Goal: Transaction & Acquisition: Purchase product/service

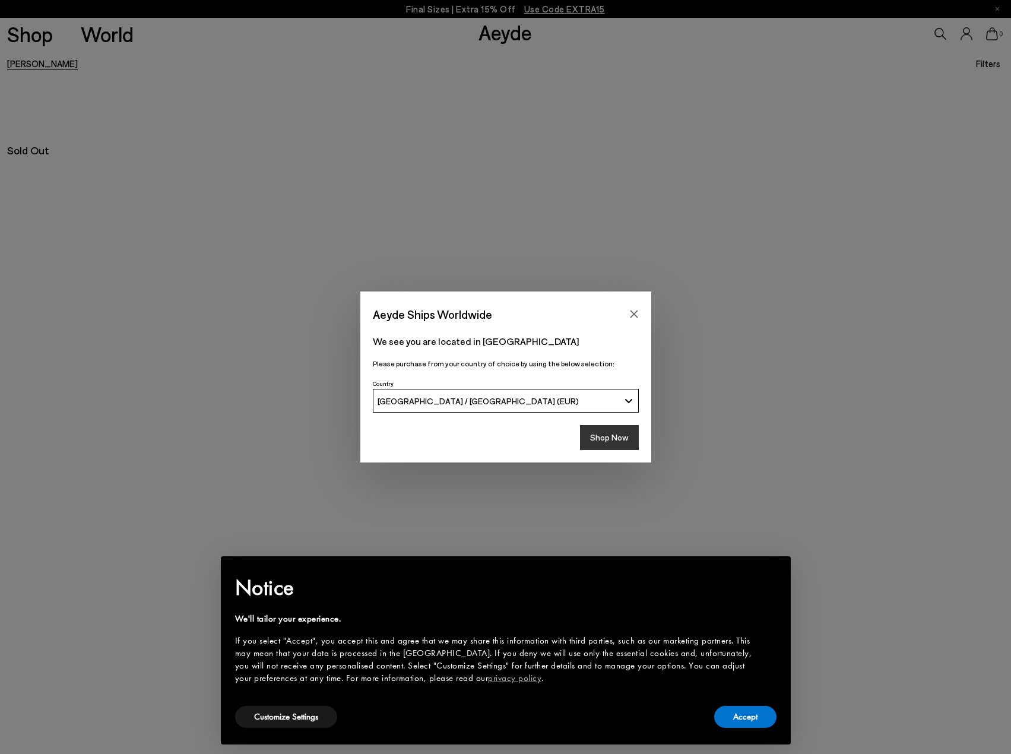
click at [604, 431] on button "Shop Now" at bounding box center [609, 437] width 59 height 25
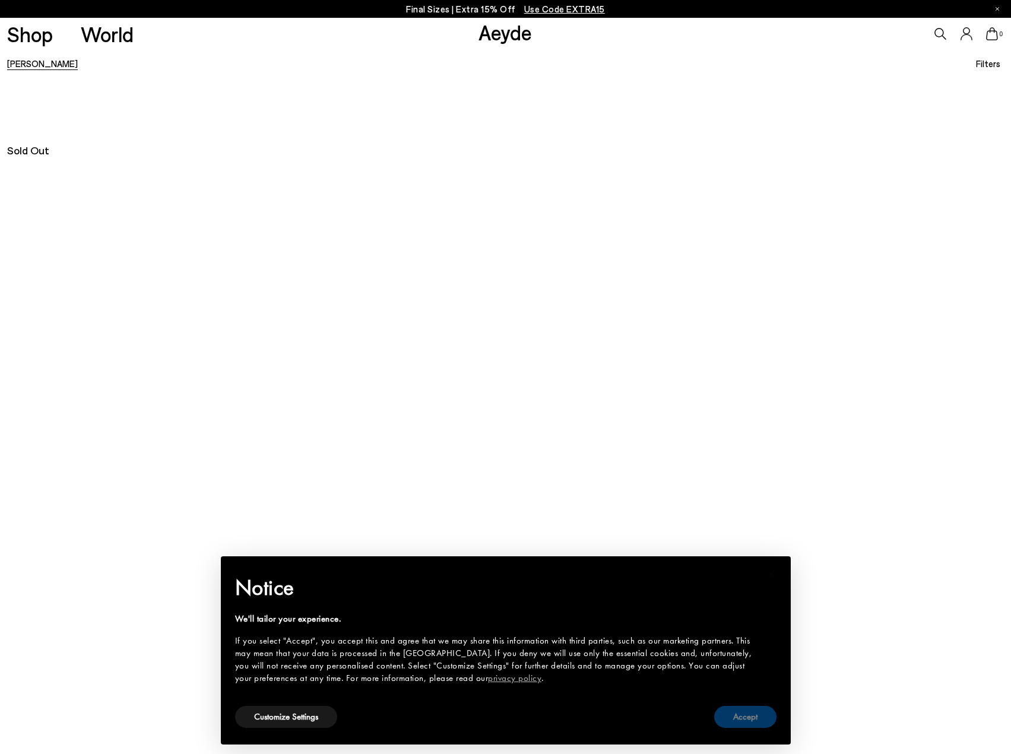
click at [748, 710] on button "Accept" at bounding box center [745, 717] width 62 height 22
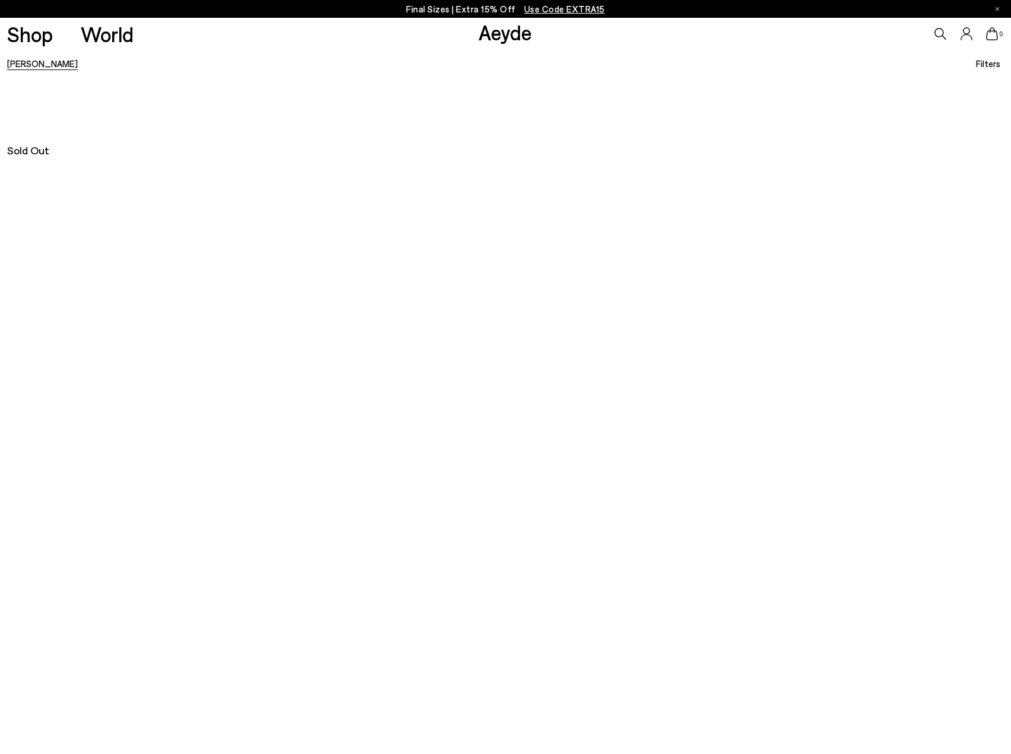
click at [24, 59] on link "[PERSON_NAME]" at bounding box center [42, 63] width 71 height 11
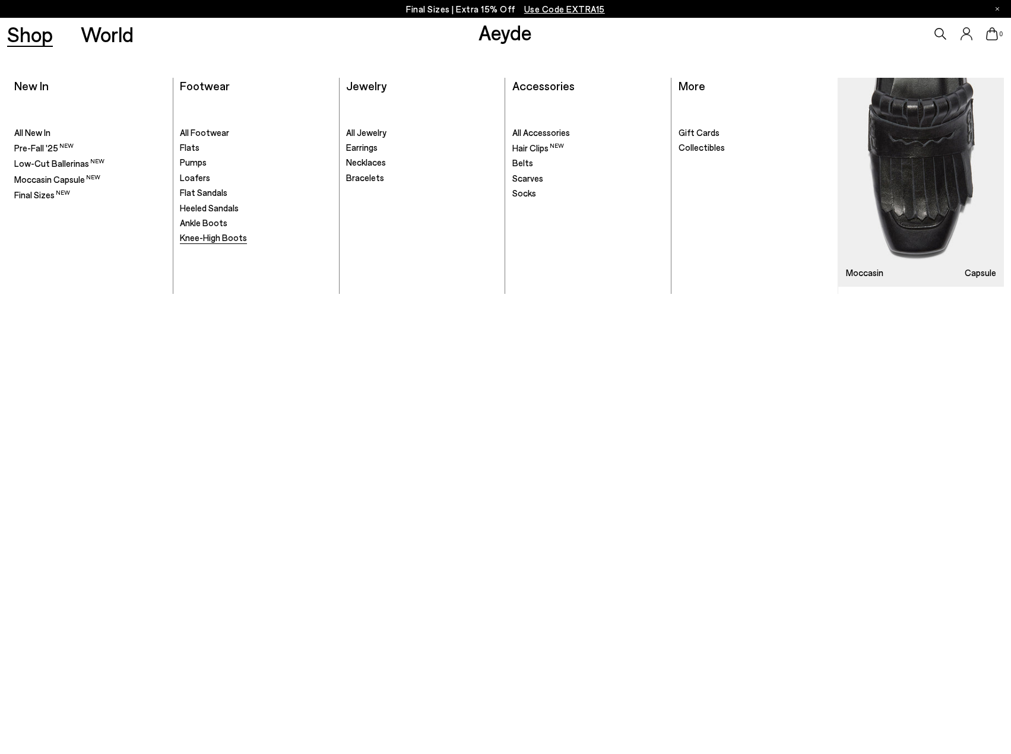
click at [206, 237] on span "Knee-High Boots" at bounding box center [213, 237] width 67 height 11
